Goal: Task Accomplishment & Management: Manage account settings

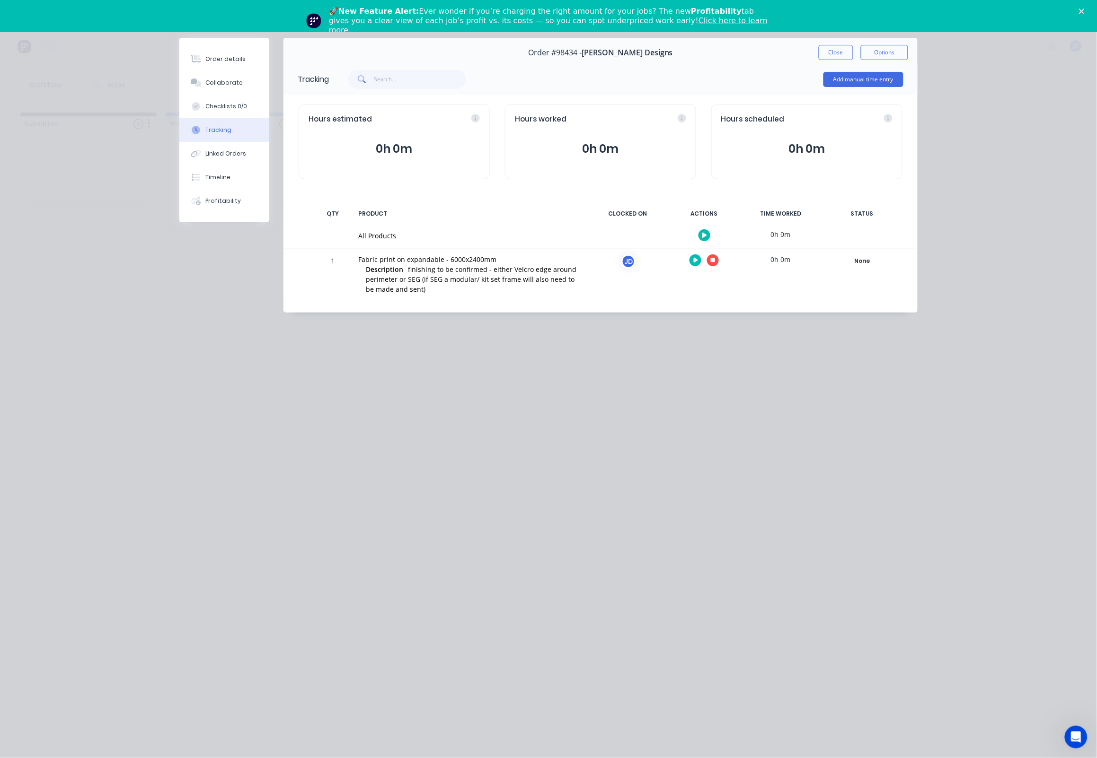
click at [713, 259] on icon "button" at bounding box center [713, 260] width 5 height 6
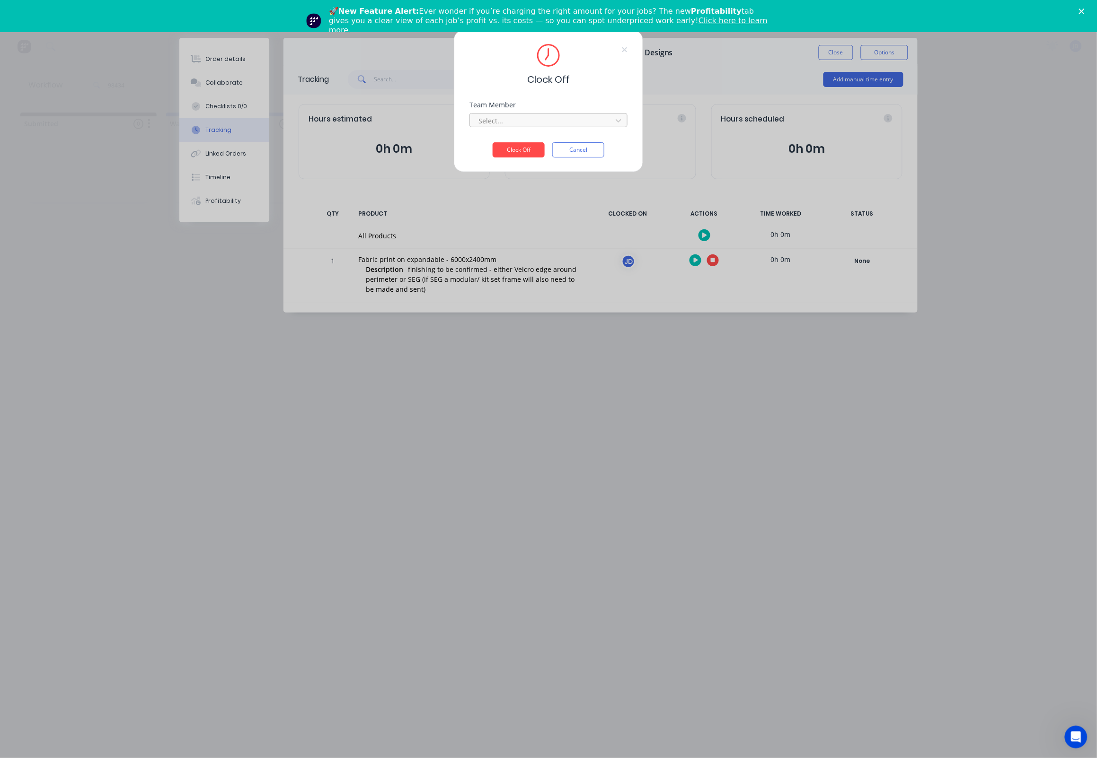
click at [526, 124] on div at bounding box center [542, 121] width 130 height 12
drag, startPoint x: 497, startPoint y: 150, endPoint x: 496, endPoint y: 140, distance: 9.5
click at [497, 150] on div "[PERSON_NAME]" at bounding box center [549, 145] width 158 height 18
click at [509, 158] on button "Clock Off" at bounding box center [518, 149] width 52 height 15
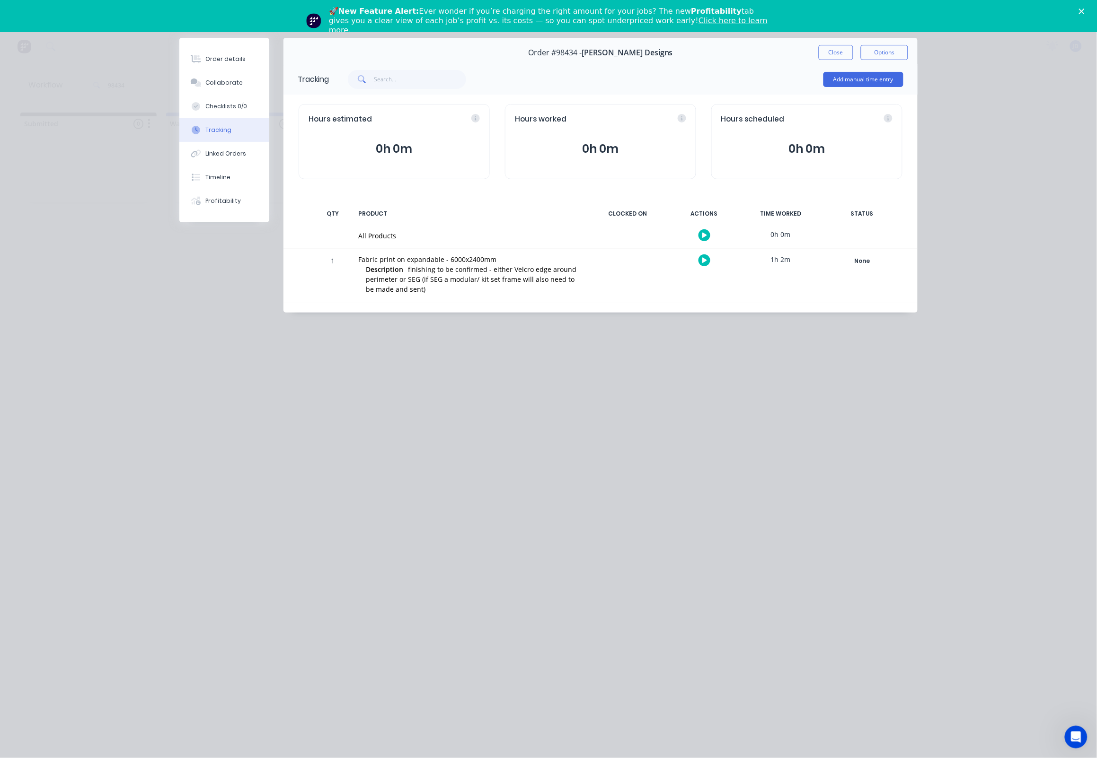
drag, startPoint x: 830, startPoint y: 58, endPoint x: 815, endPoint y: 58, distance: 14.7
click at [830, 58] on button "Close" at bounding box center [835, 52] width 35 height 15
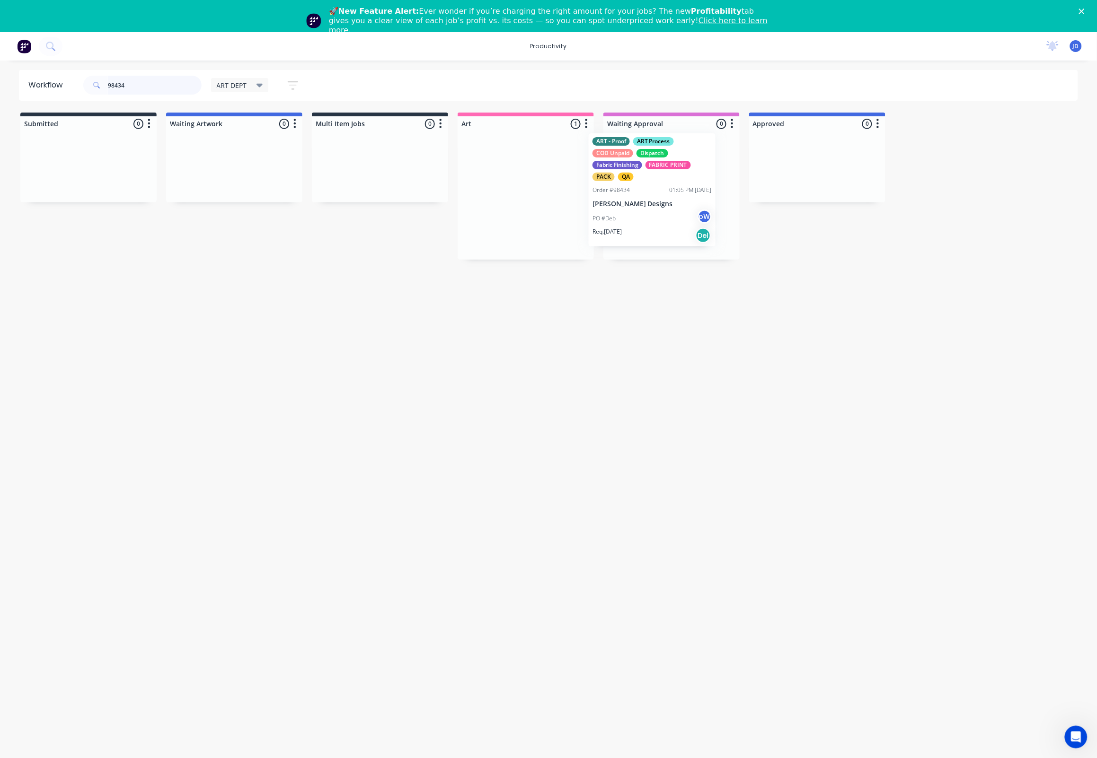
drag, startPoint x: 565, startPoint y: 170, endPoint x: 692, endPoint y: 164, distance: 126.9
drag, startPoint x: 140, startPoint y: 86, endPoint x: 88, endPoint y: 81, distance: 52.8
click at [88, 81] on div "98434" at bounding box center [142, 85] width 118 height 19
type input "98422"
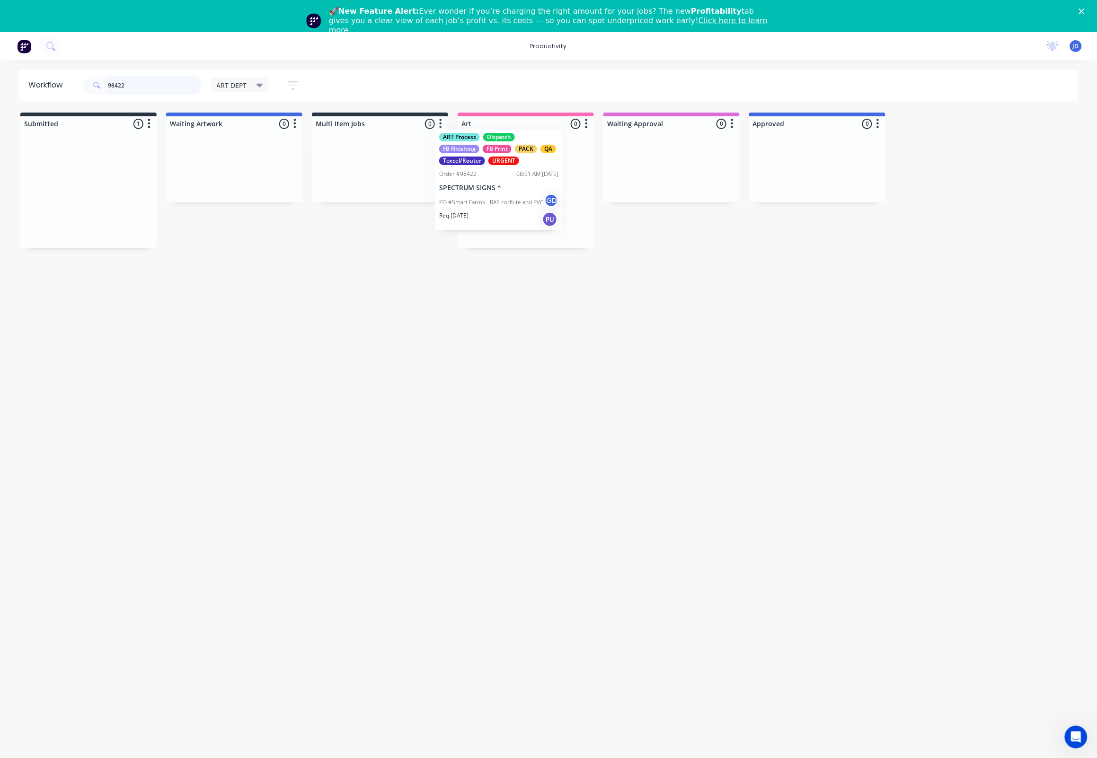
drag, startPoint x: 95, startPoint y: 206, endPoint x: 516, endPoint y: 196, distance: 420.7
click at [516, 196] on div at bounding box center [525, 190] width 136 height 117
click at [516, 196] on p "SPECTRUM SIGNS ^" at bounding box center [525, 198] width 119 height 8
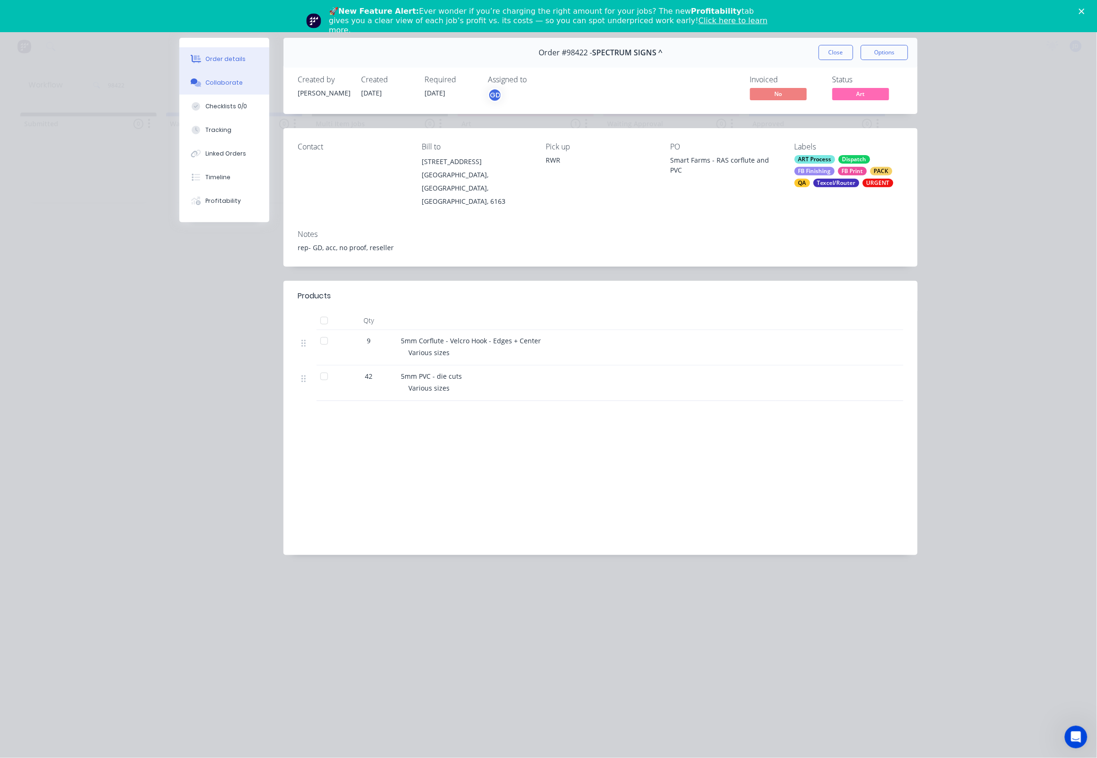
click at [212, 90] on button "Collaborate" at bounding box center [224, 83] width 90 height 24
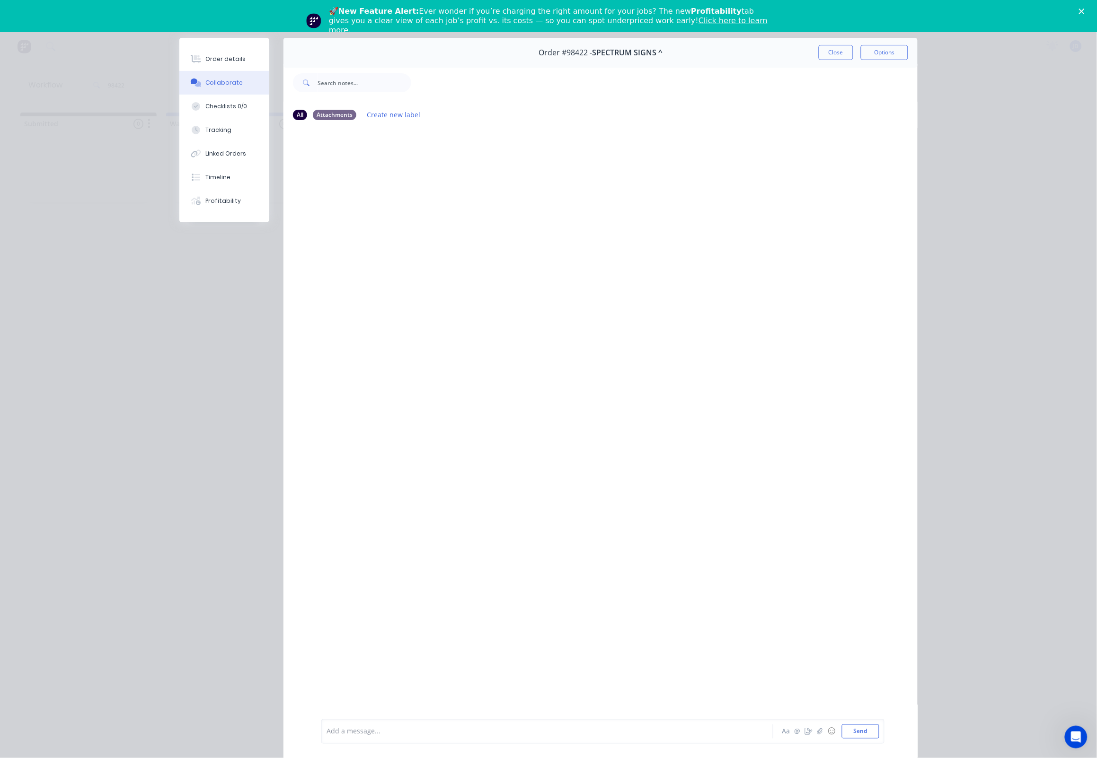
click at [402, 731] on div at bounding box center [534, 732] width 414 height 10
click at [853, 58] on div "Close Options" at bounding box center [862, 52] width 89 height 15
click at [834, 56] on button "Close" at bounding box center [835, 52] width 35 height 15
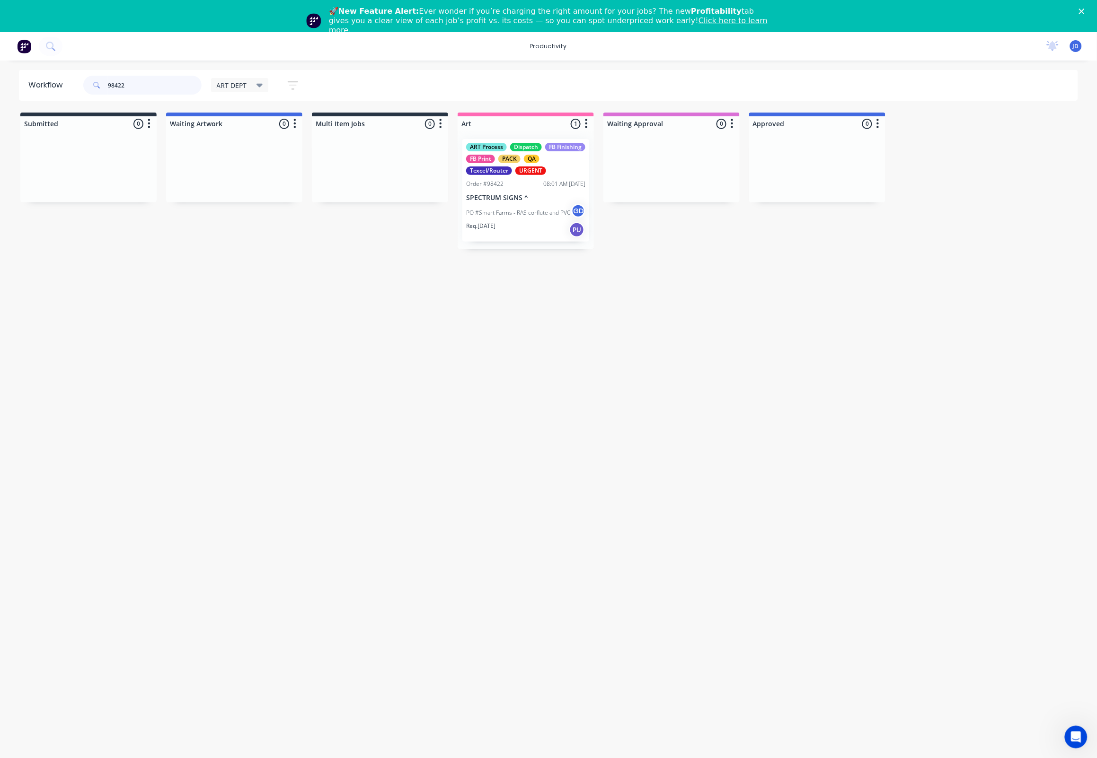
drag, startPoint x: 106, startPoint y: 81, endPoint x: 64, endPoint y: 81, distance: 41.6
click at [64, 81] on header "Workflow 98422 ART DEPT Save new view None edit ART DEPT (Default) edit Banner …" at bounding box center [548, 85] width 1059 height 31
type input "98427"
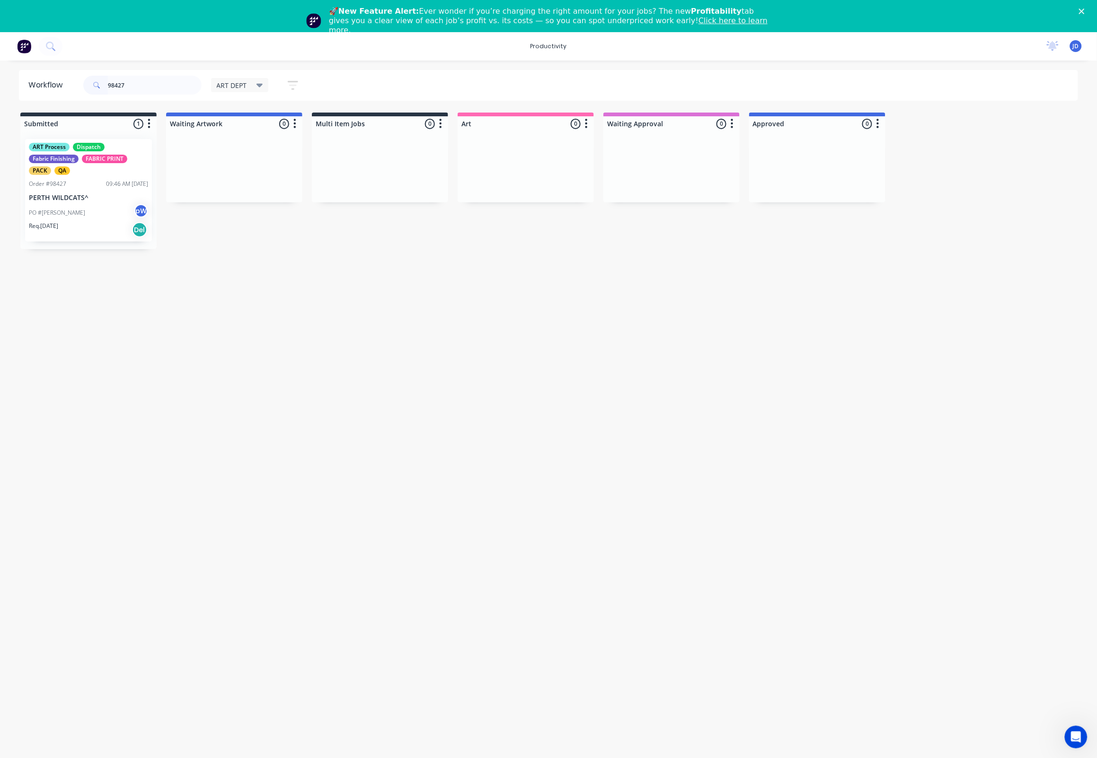
click at [91, 317] on div "Workflow 98427 ART DEPT Save new view None edit ART DEPT (Default) edit Banner …" at bounding box center [548, 421] width 1097 height 702
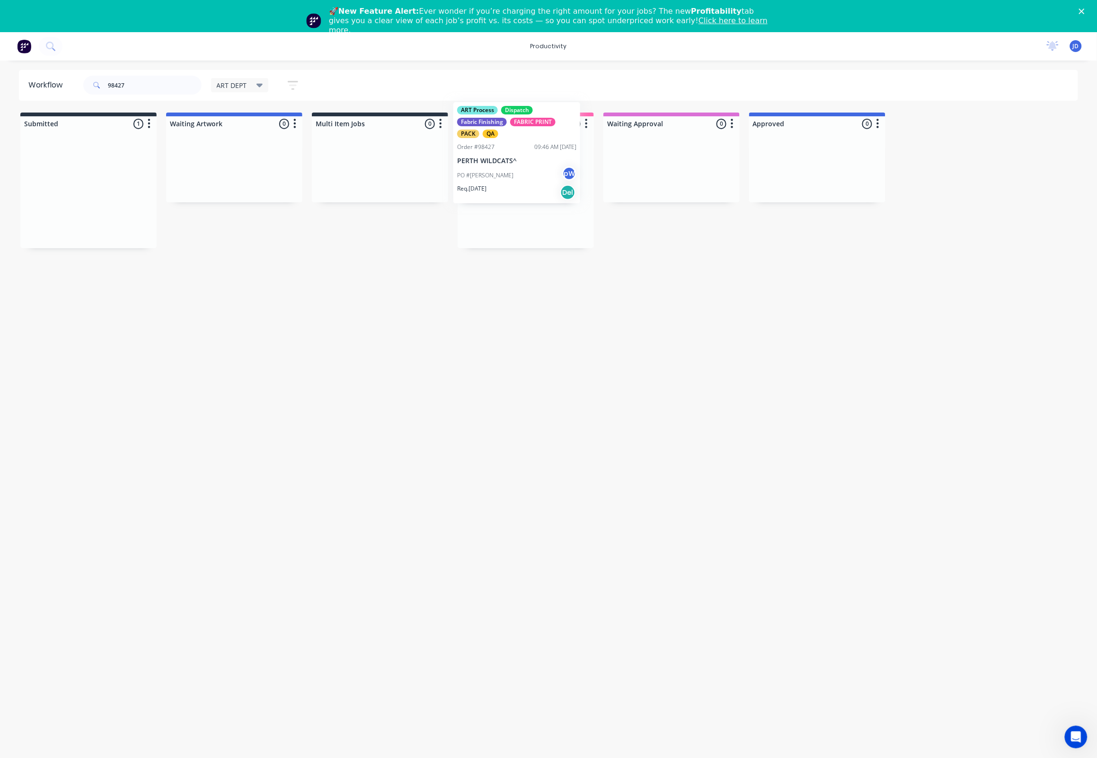
drag, startPoint x: 55, startPoint y: 226, endPoint x: 489, endPoint y: 190, distance: 435.3
click at [501, 229] on div "Req. [DATE] Del" at bounding box center [525, 230] width 119 height 16
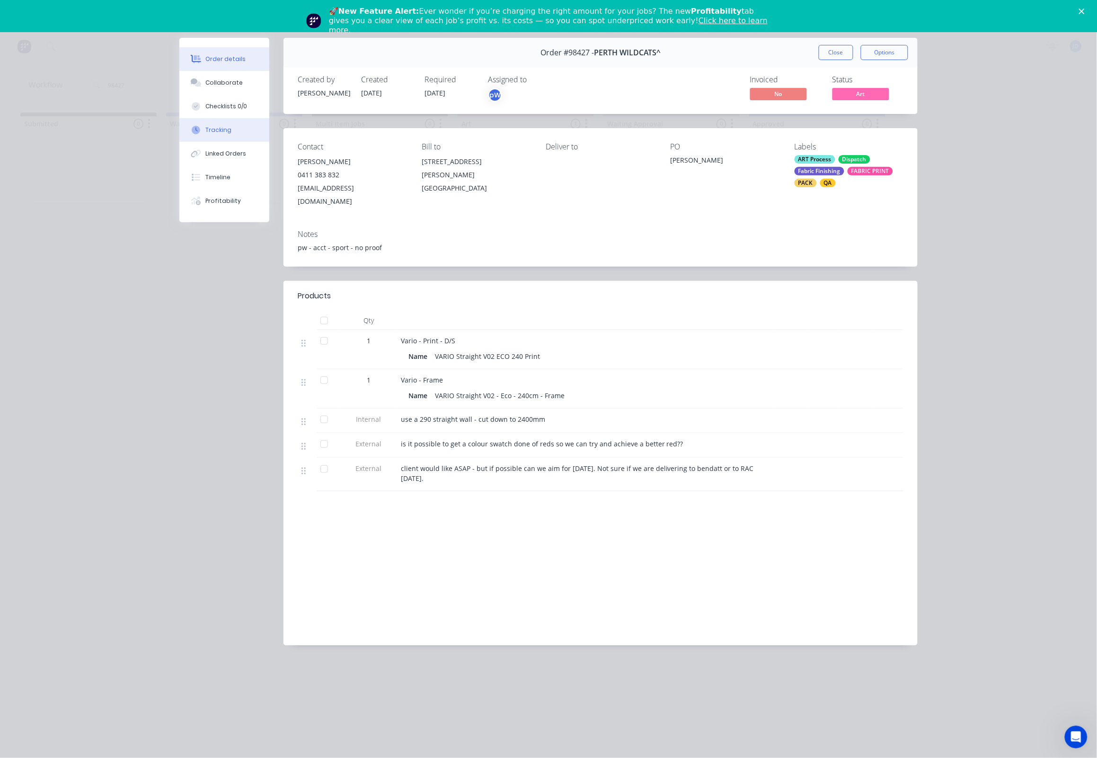
click at [231, 134] on button "Tracking" at bounding box center [224, 130] width 90 height 24
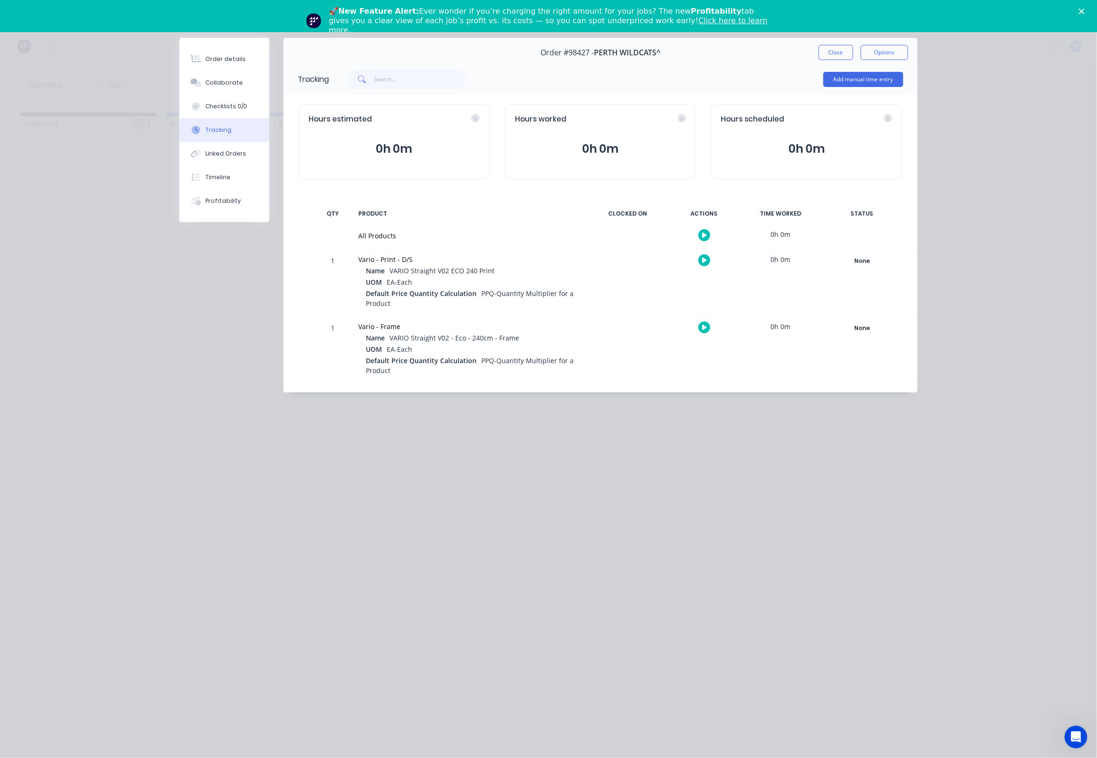
click at [702, 260] on icon "button" at bounding box center [704, 260] width 5 height 5
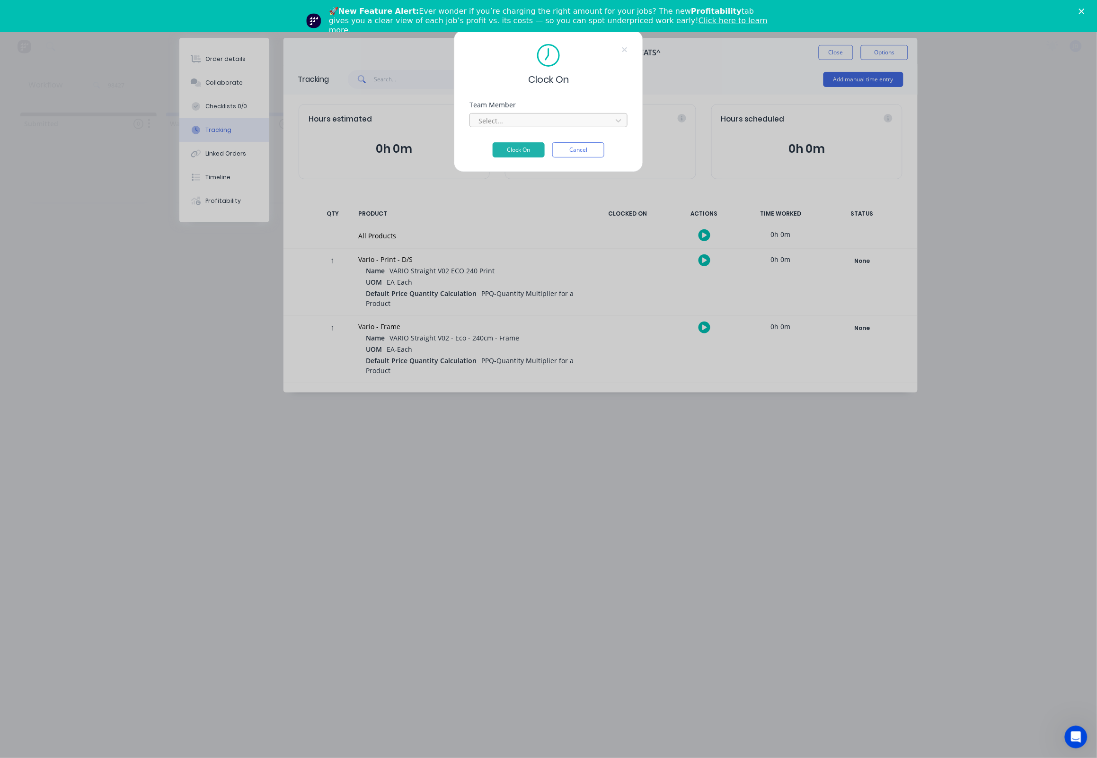
click at [515, 121] on div at bounding box center [542, 121] width 130 height 12
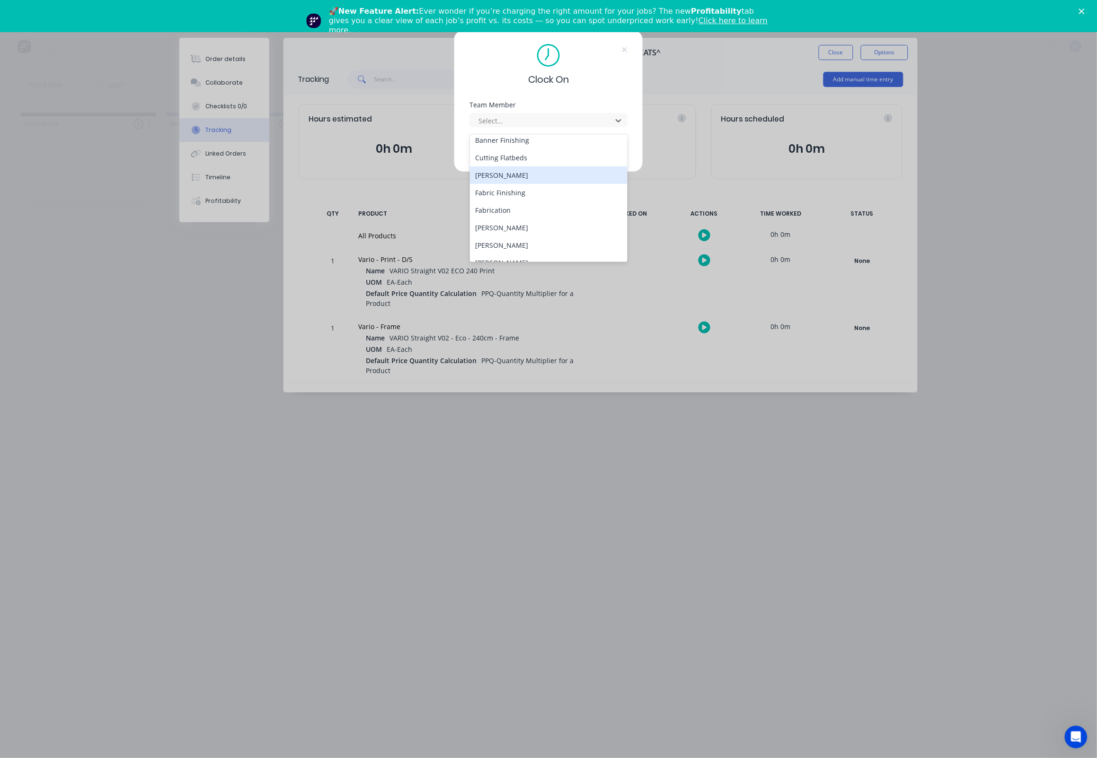
scroll to position [57, 0]
click at [491, 243] on div "[PERSON_NAME]" at bounding box center [549, 246] width 158 height 18
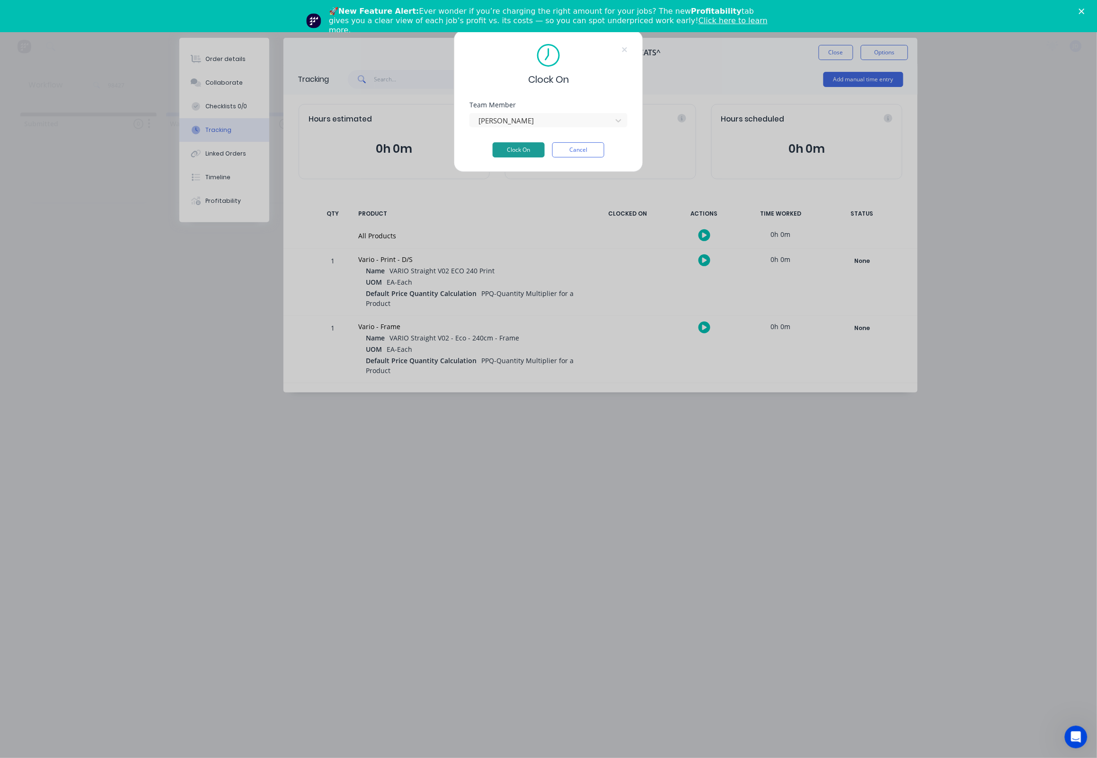
click at [515, 158] on button "Clock On" at bounding box center [518, 149] width 52 height 15
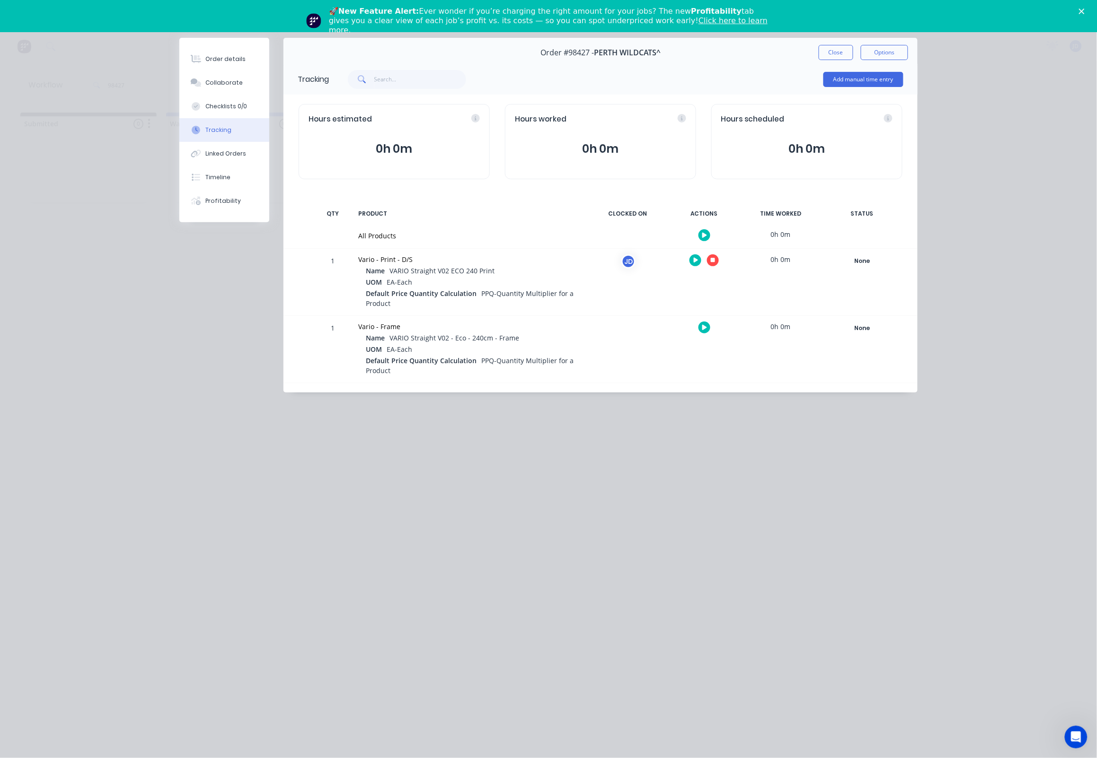
drag, startPoint x: 728, startPoint y: 270, endPoint x: 709, endPoint y: 260, distance: 21.2
click at [726, 269] on div at bounding box center [703, 260] width 71 height 23
click at [705, 258] on div at bounding box center [703, 260] width 71 height 23
click at [715, 264] on button "button" at bounding box center [713, 260] width 12 height 12
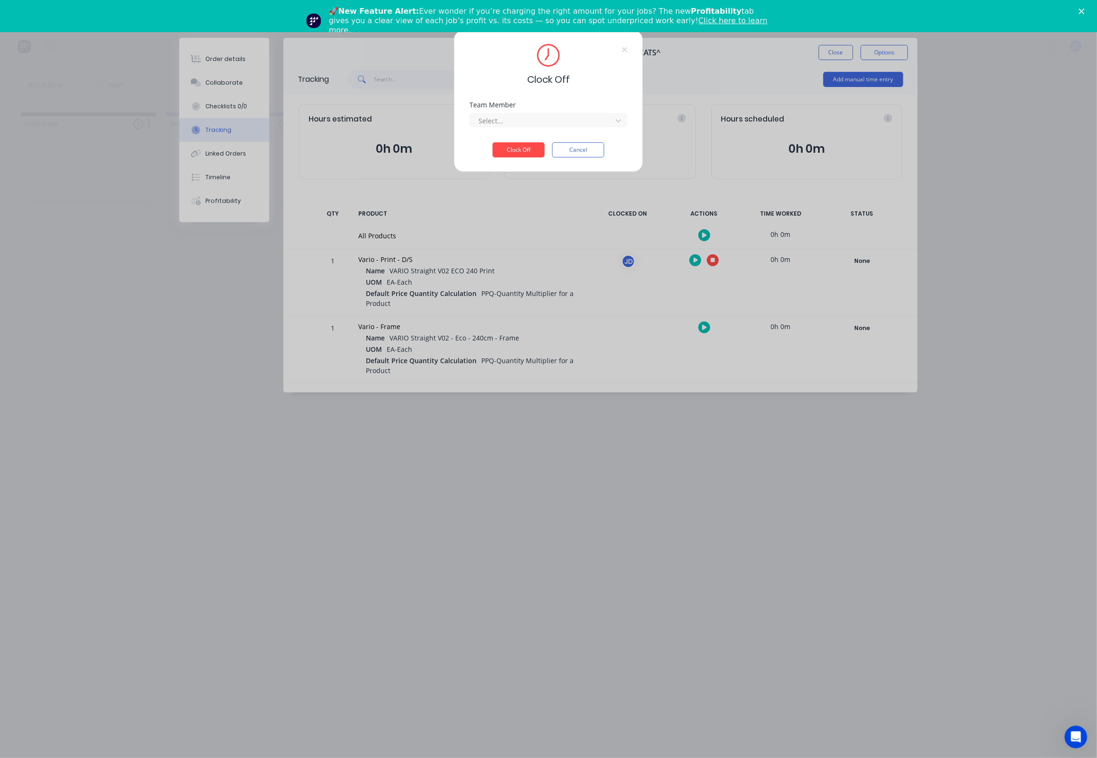
drag, startPoint x: 480, startPoint y: 108, endPoint x: 491, endPoint y: 138, distance: 31.6
click at [480, 108] on div "Team Member" at bounding box center [548, 105] width 158 height 7
click at [491, 138] on div "Team Member Select..." at bounding box center [548, 122] width 158 height 41
click at [486, 125] on div "Select..." at bounding box center [542, 121] width 128 height 10
drag, startPoint x: 501, startPoint y: 147, endPoint x: 508, endPoint y: 154, distance: 10.0
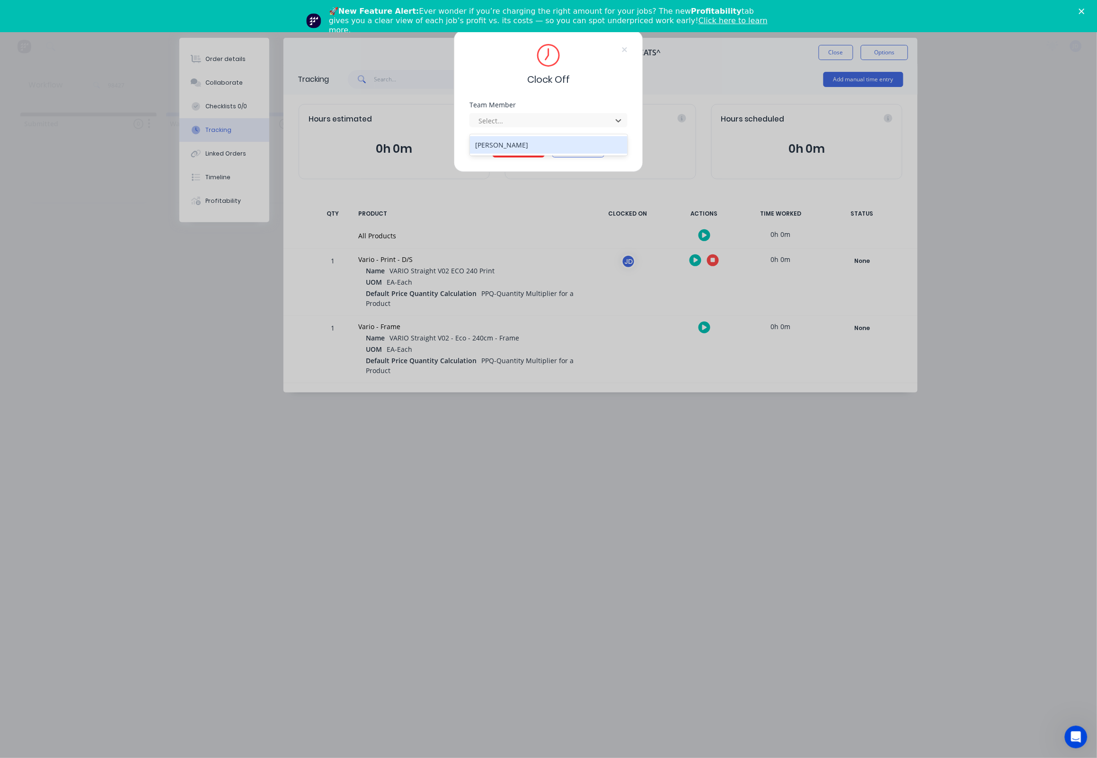
click at [500, 147] on div "[PERSON_NAME]" at bounding box center [549, 145] width 158 height 18
drag, startPoint x: 512, startPoint y: 157, endPoint x: 527, endPoint y: 159, distance: 14.9
click at [512, 157] on button "Clock Off" at bounding box center [518, 149] width 52 height 15
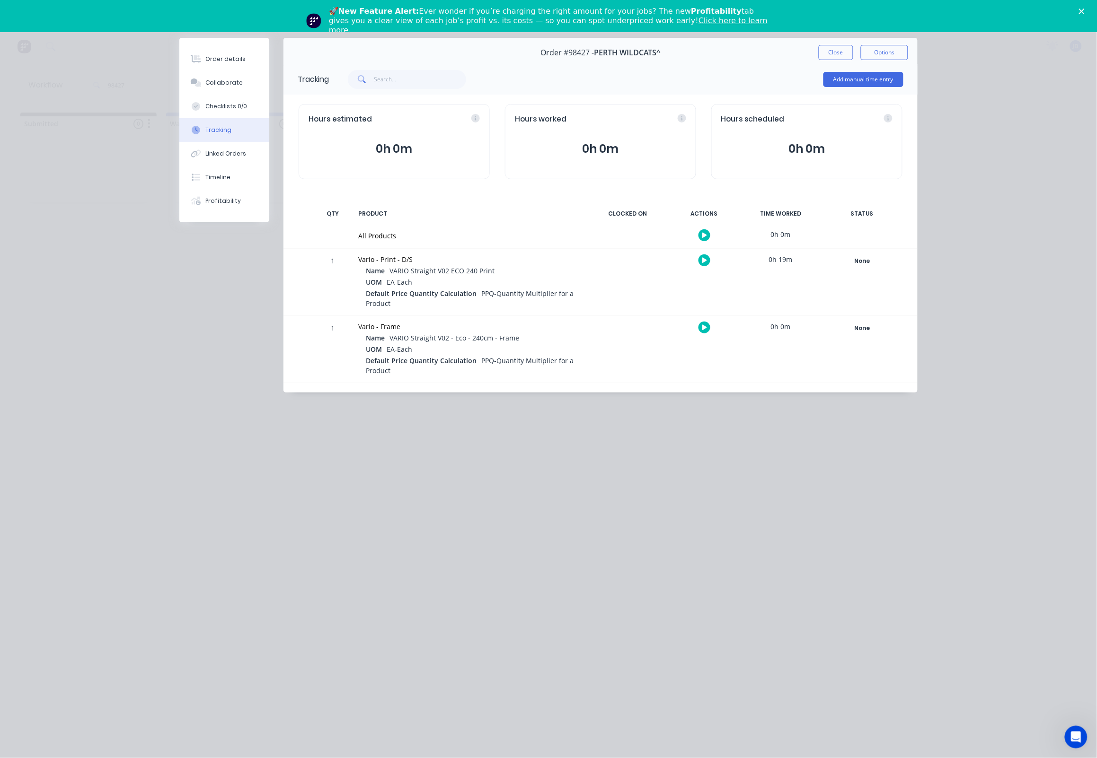
click at [203, 84] on button "Collaborate" at bounding box center [224, 83] width 90 height 24
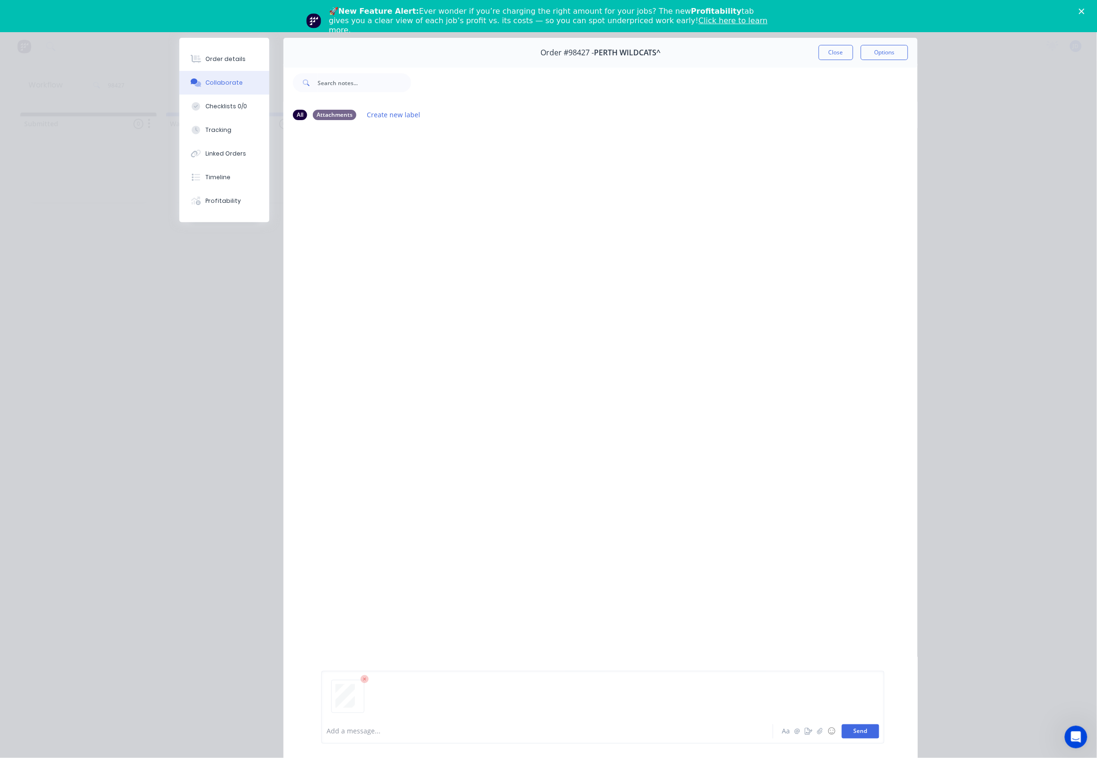
click at [862, 733] on button "Send" at bounding box center [860, 732] width 37 height 14
click at [828, 49] on button "Close" at bounding box center [835, 52] width 35 height 15
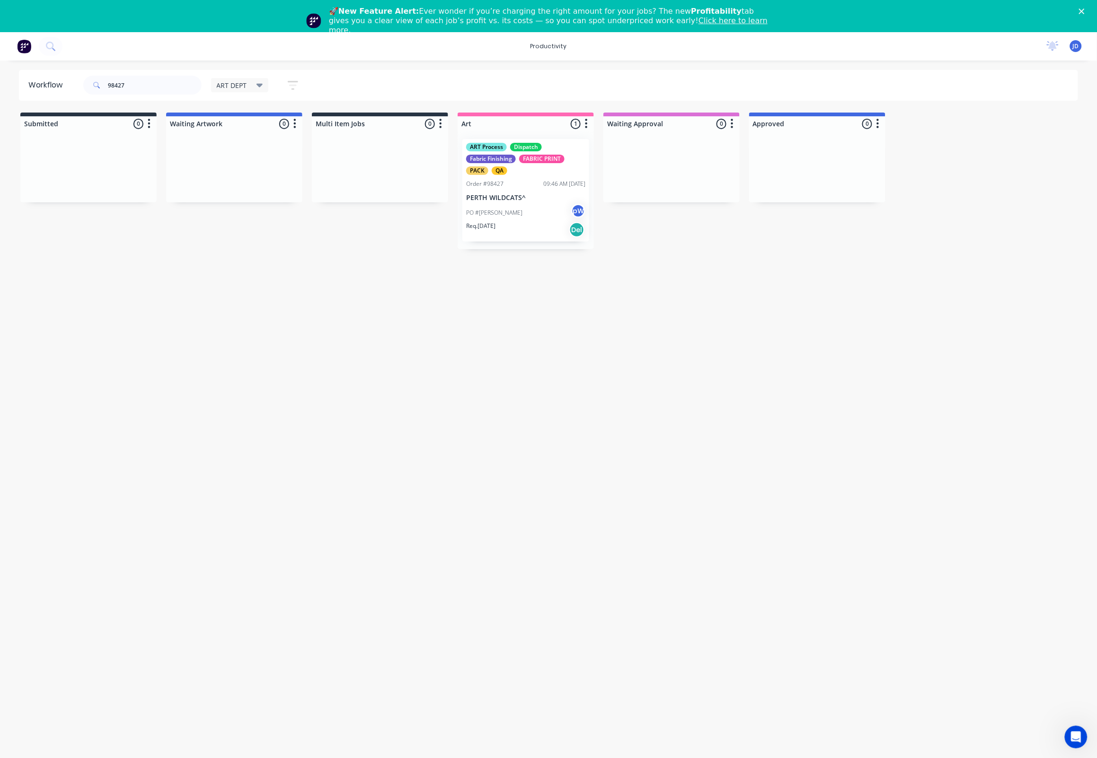
click at [549, 283] on div "Workflow 98427 ART DEPT Save new view None edit ART DEPT (Default) edit Banner …" at bounding box center [548, 421] width 1097 height 702
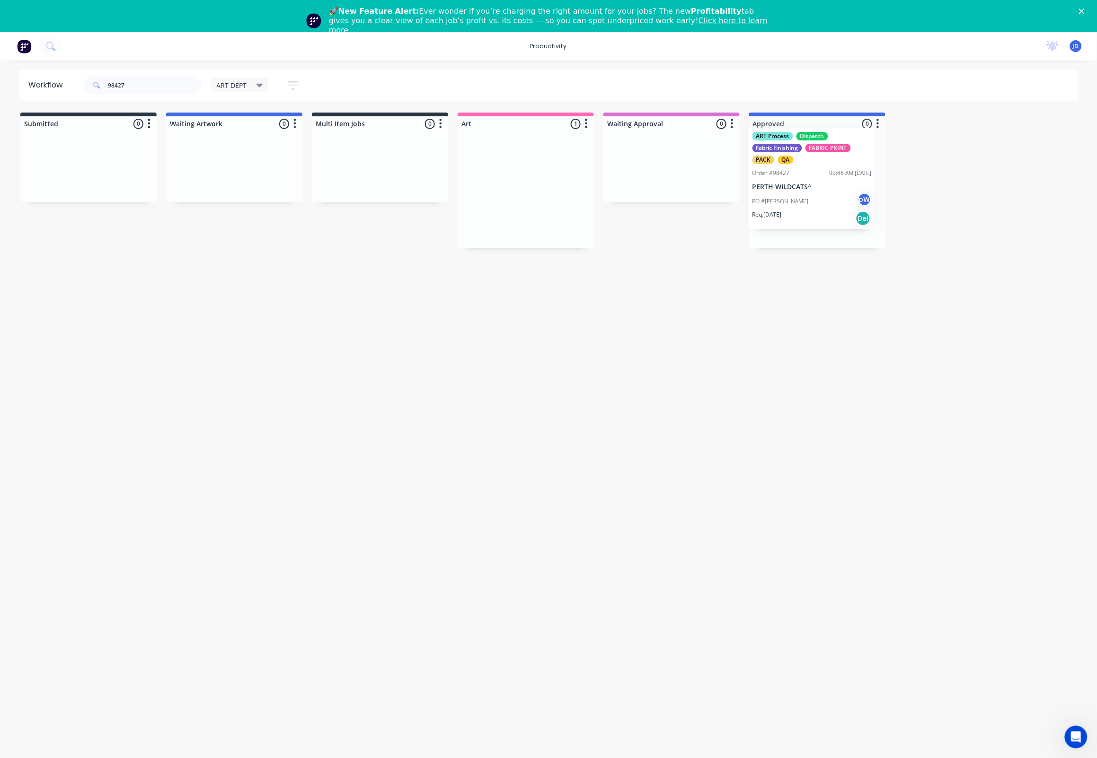
drag, startPoint x: 578, startPoint y: 211, endPoint x: 815, endPoint y: 203, distance: 237.1
